Goal: Task Accomplishment & Management: Manage account settings

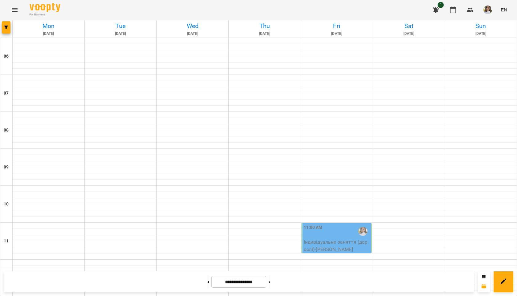
scroll to position [398, 0]
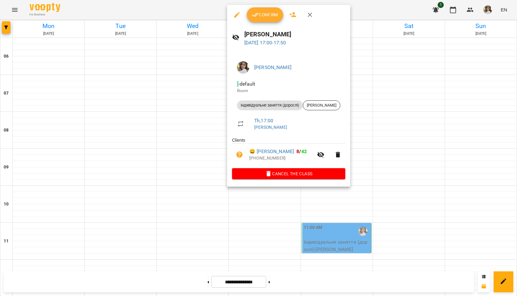
click at [102, 66] on div at bounding box center [258, 148] width 517 height 296
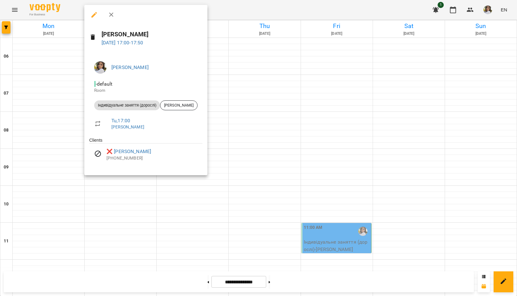
click at [282, 50] on div at bounding box center [258, 148] width 517 height 296
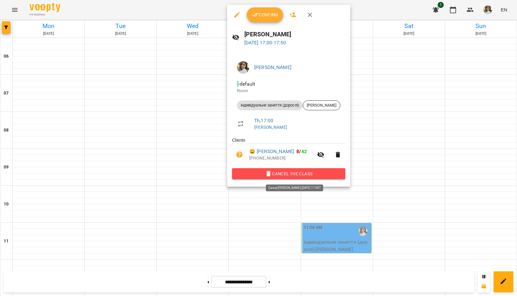
click at [286, 176] on span "Cancel the class" at bounding box center [288, 173] width 103 height 7
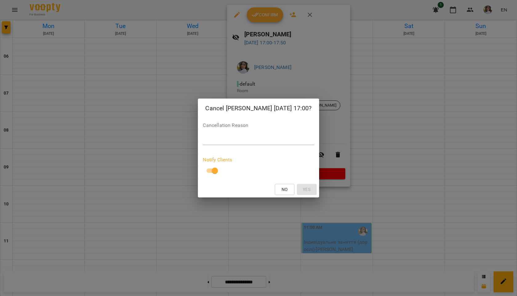
click at [222, 141] on textarea at bounding box center [258, 140] width 111 height 6
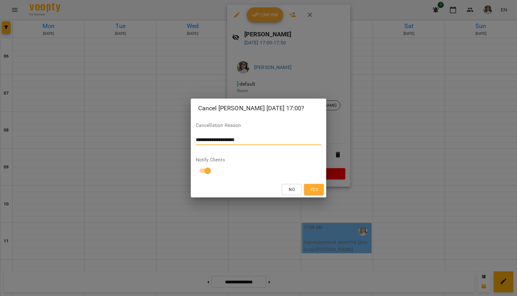
type textarea "**********"
click at [313, 186] on span "Yes" at bounding box center [314, 189] width 8 height 7
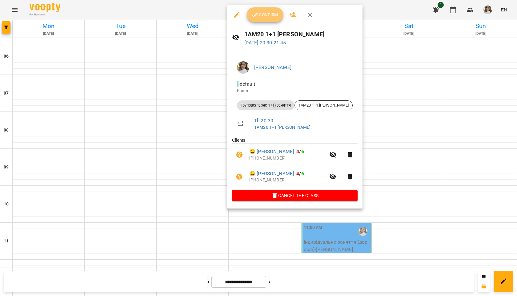
click at [267, 13] on span "Confirm" at bounding box center [265, 14] width 26 height 7
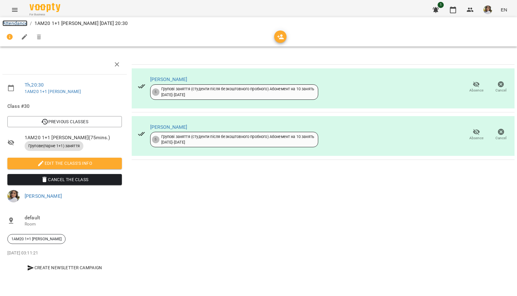
click at [9, 25] on link "Attendance" at bounding box center [14, 23] width 25 height 6
